Goal: Information Seeking & Learning: Learn about a topic

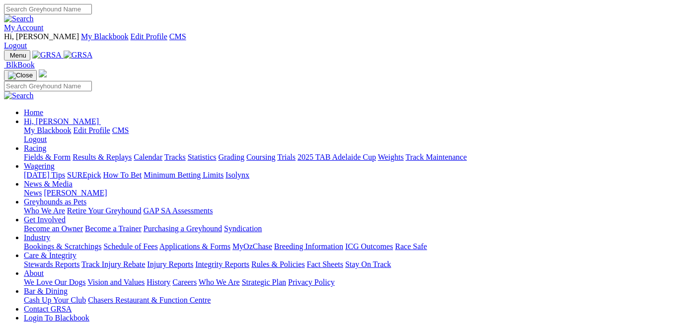
click at [44, 23] on link "My Account" at bounding box center [24, 27] width 40 height 8
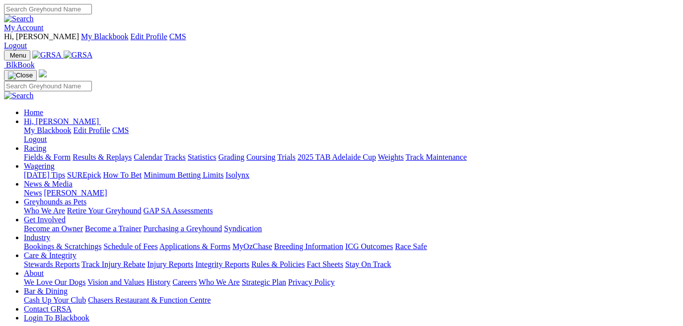
click at [79, 260] on link "Stewards Reports" at bounding box center [52, 264] width 56 height 8
